Goal: Information Seeking & Learning: Understand process/instructions

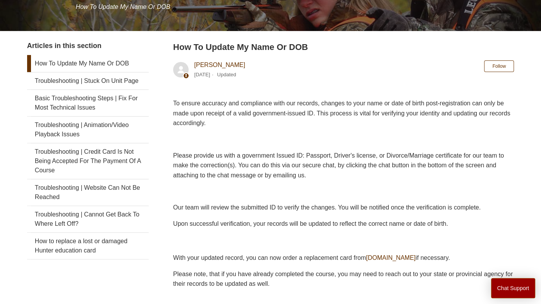
scroll to position [118, 0]
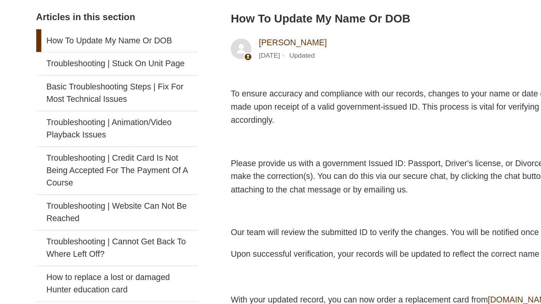
click at [110, 66] on link "How To Update My Name Or DOB" at bounding box center [88, 63] width 122 height 17
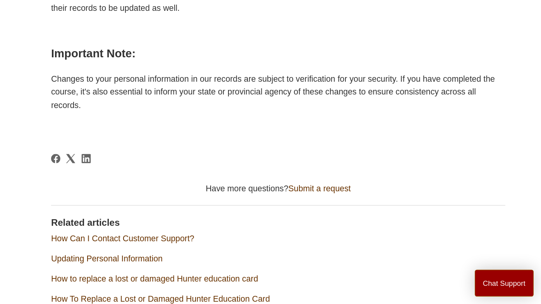
scroll to position [302, 0]
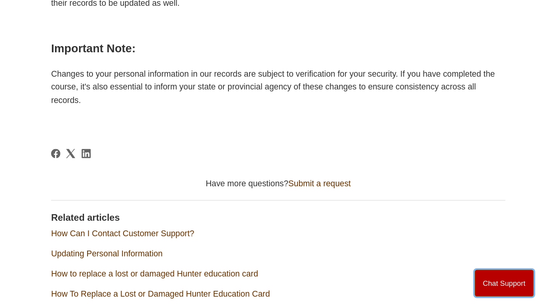
click at [509, 286] on button "Chat Support" at bounding box center [513, 288] width 45 height 20
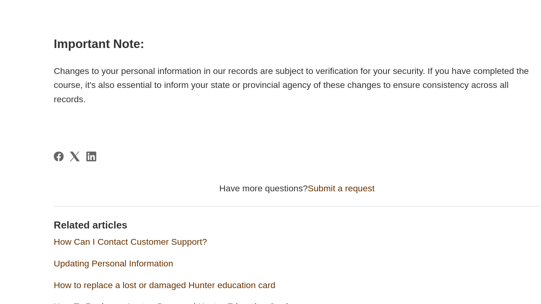
scroll to position [343, 0]
